Goal: Share content: Share content

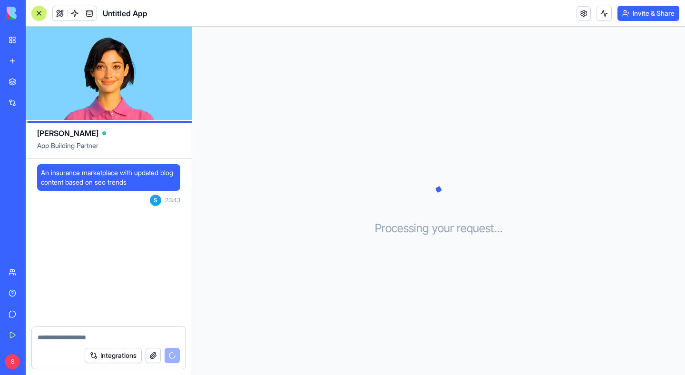
scroll to position [36, 0]
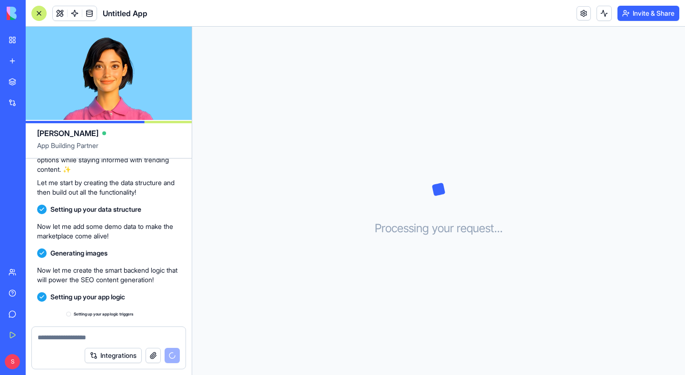
scroll to position [140, 0]
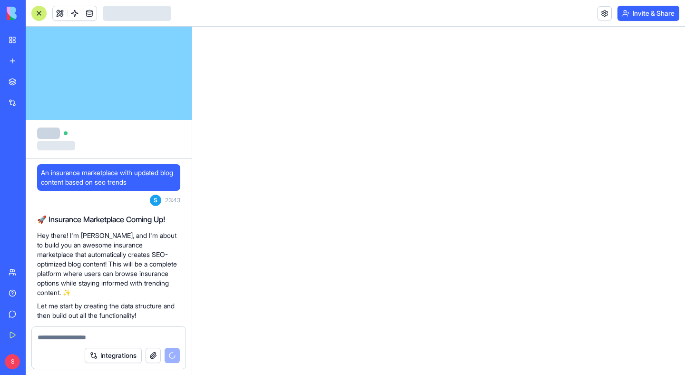
scroll to position [123, 0]
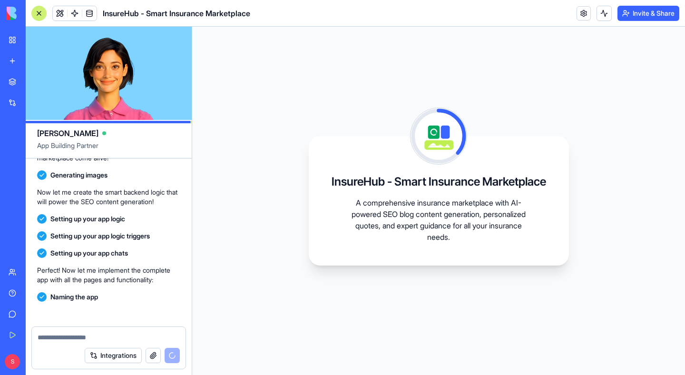
scroll to position [270, 0]
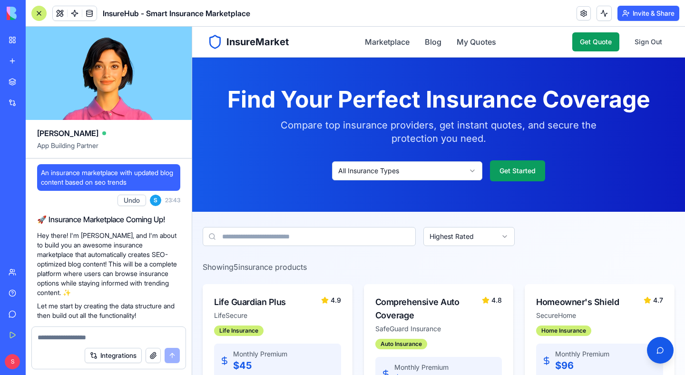
click at [632, 12] on button "Invite & Share" at bounding box center [648, 13] width 62 height 15
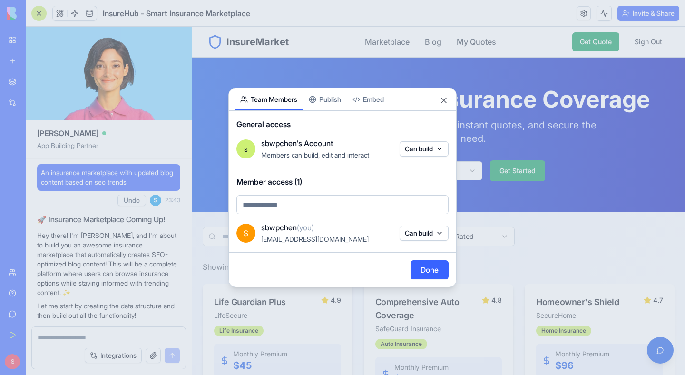
click at [308, 203] on body "BETA My Workspace New app Marketplace Integrations Recent Untitled App AI Logo …" at bounding box center [342, 187] width 685 height 375
type input "*"
click at [331, 100] on body "BETA My Workspace New app Marketplace Integrations Recent Untitled App AI Logo …" at bounding box center [342, 187] width 685 height 375
click at [328, 96] on div "Share App Team Members Publish Embed General access s sbwpchen's Account Member…" at bounding box center [342, 187] width 228 height 200
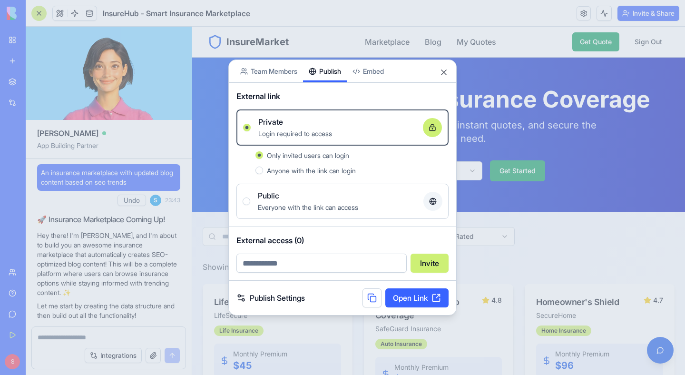
click at [303, 170] on span "Anyone with the link can login" at bounding box center [311, 170] width 89 height 8
click at [263, 170] on button "Anyone with the link can login" at bounding box center [259, 170] width 8 height 8
click at [409, 299] on link "Open Link" at bounding box center [416, 297] width 63 height 19
click at [387, 72] on body "BETA My Workspace New app Marketplace Integrations Recent Untitled App AI Logo …" at bounding box center [342, 187] width 685 height 375
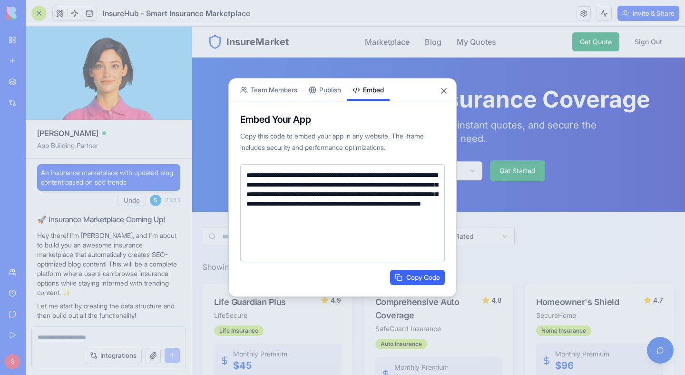
click at [267, 183] on textarea "**********" at bounding box center [342, 213] width 204 height 98
drag, startPoint x: 267, startPoint y: 184, endPoint x: 274, endPoint y: 193, distance: 11.1
click at [274, 193] on textarea "**********" at bounding box center [342, 213] width 204 height 98
click at [290, 84] on body "BETA My Workspace New app Marketplace Integrations Recent Untitled App AI Logo …" at bounding box center [342, 187] width 685 height 375
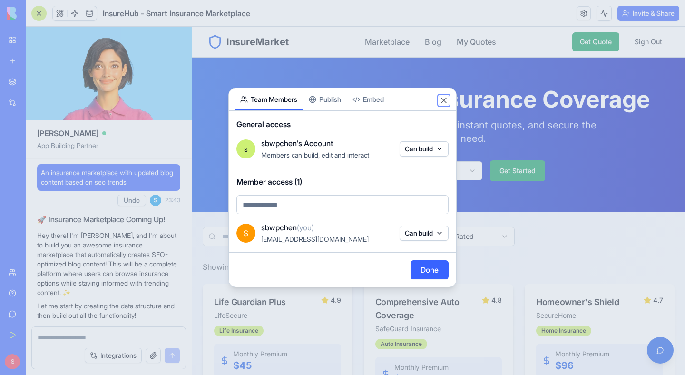
click at [445, 101] on button "Close" at bounding box center [444, 101] width 10 height 10
